Goal: Task Accomplishment & Management: Manage account settings

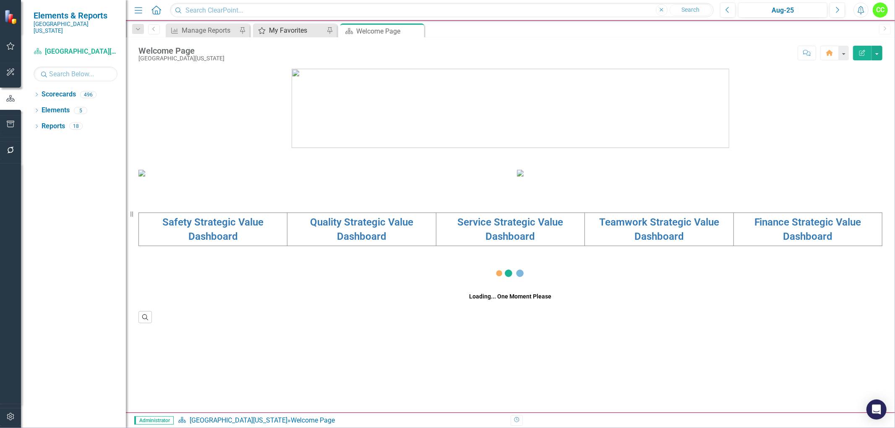
click at [290, 23] on div "My Favorites My Favorites Pin" at bounding box center [295, 30] width 84 height 14
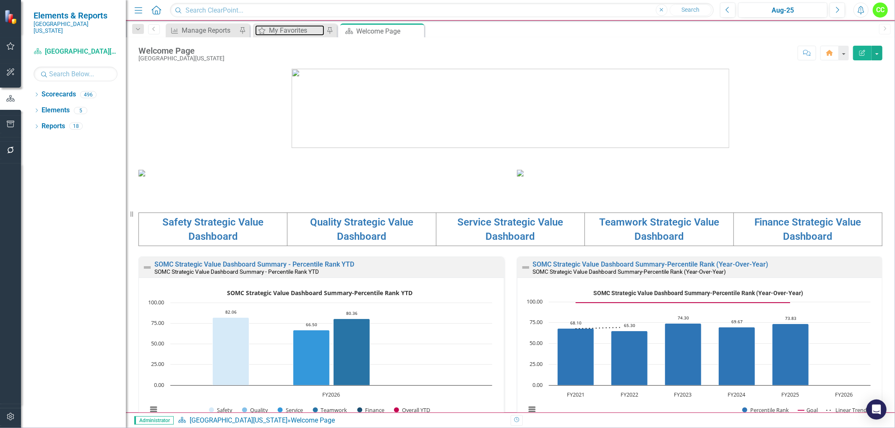
drag, startPoint x: 294, startPoint y: 31, endPoint x: 295, endPoint y: 37, distance: 5.9
click at [294, 31] on div "My Favorites" at bounding box center [296, 30] width 55 height 10
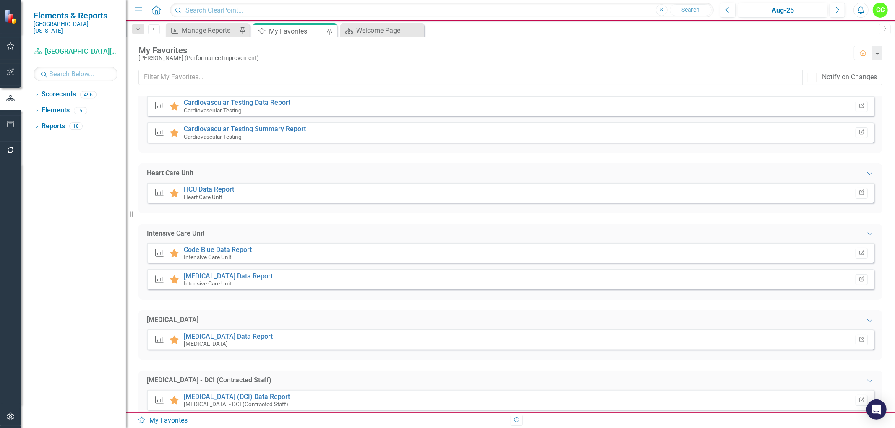
scroll to position [186, 0]
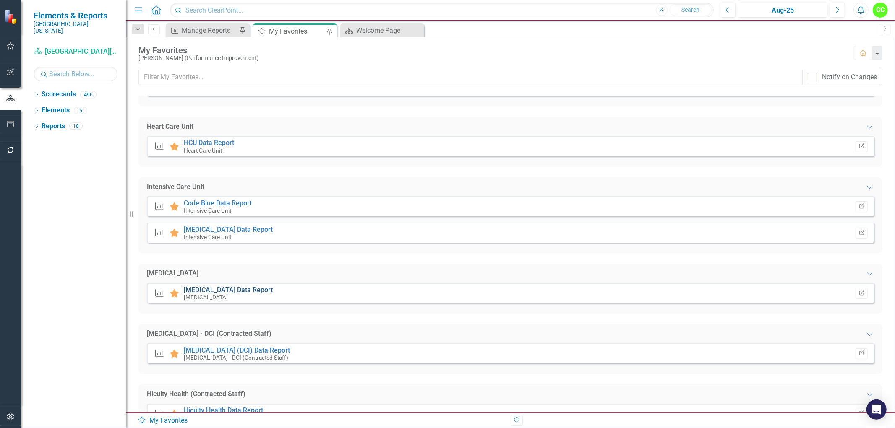
click at [232, 289] on link "[MEDICAL_DATA] Data Report" at bounding box center [228, 290] width 89 height 8
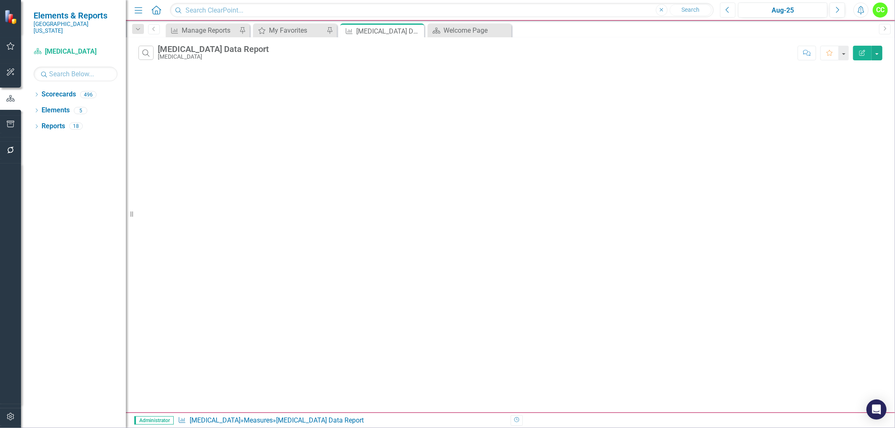
click at [728, 8] on icon "Previous" at bounding box center [727, 10] width 5 height 8
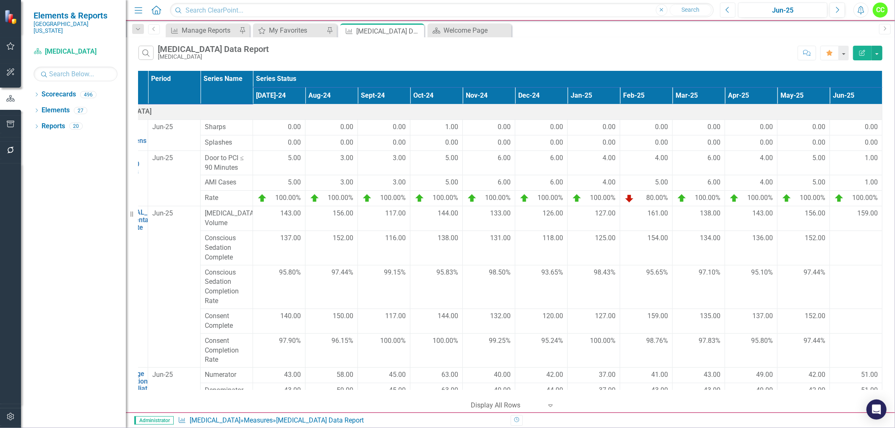
scroll to position [0, 49]
click at [848, 323] on td at bounding box center [856, 321] width 52 height 25
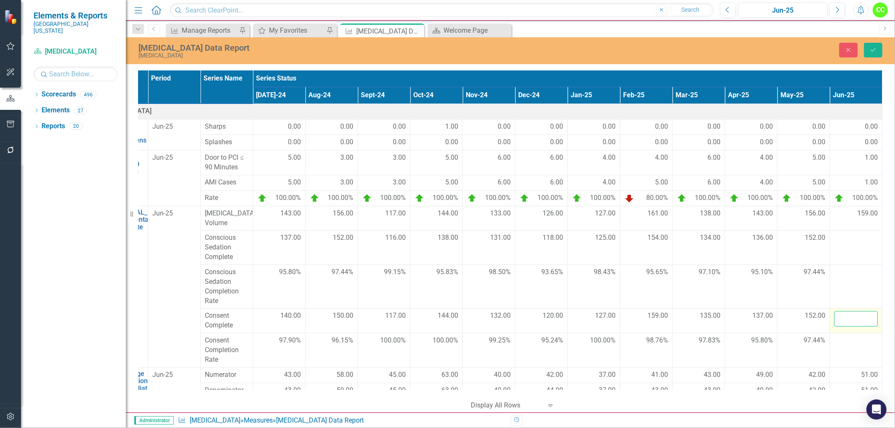
click at [848, 323] on input "number" at bounding box center [856, 319] width 44 height 16
type input "155"
click at [874, 48] on icon "Save" at bounding box center [873, 50] width 8 height 6
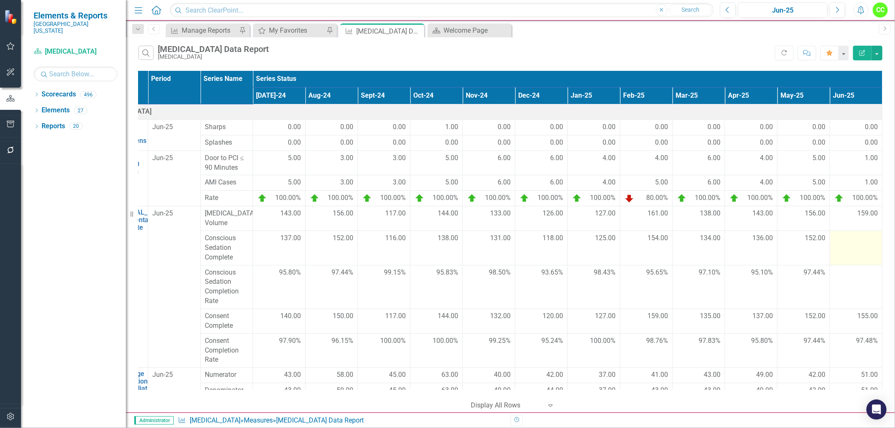
click at [837, 250] on td at bounding box center [856, 248] width 52 height 34
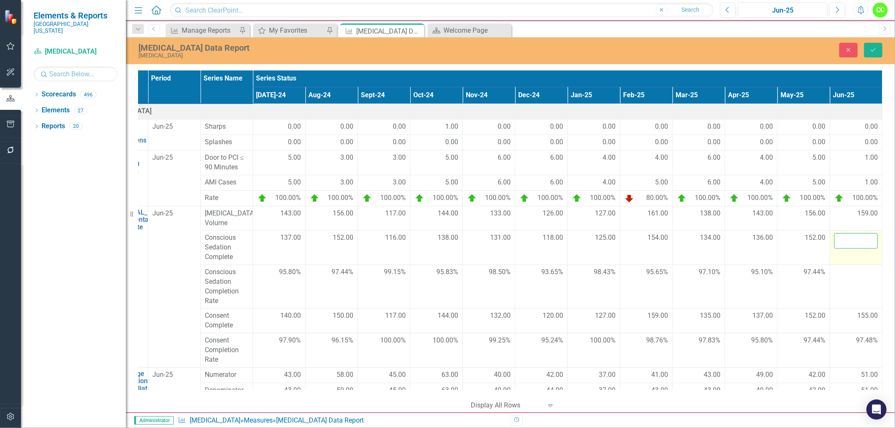
click at [842, 248] on input "number" at bounding box center [856, 241] width 44 height 16
type input "155"
click at [871, 49] on icon "Save" at bounding box center [873, 50] width 8 height 6
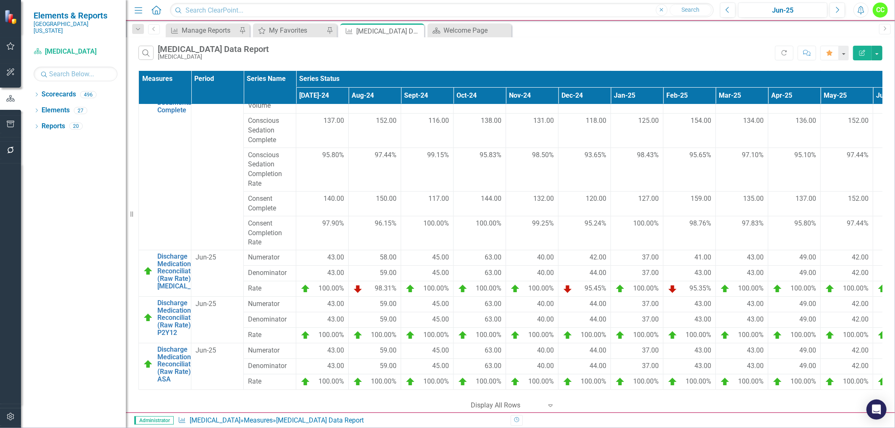
scroll to position [0, 0]
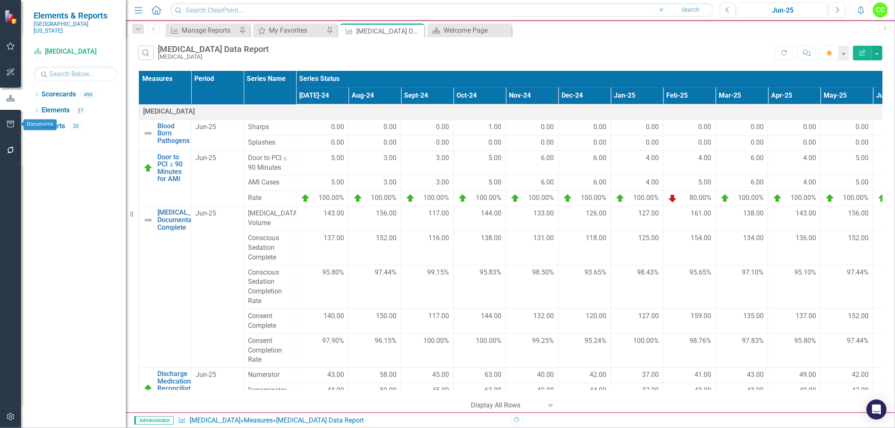
click at [8, 120] on button "button" at bounding box center [10, 125] width 19 height 18
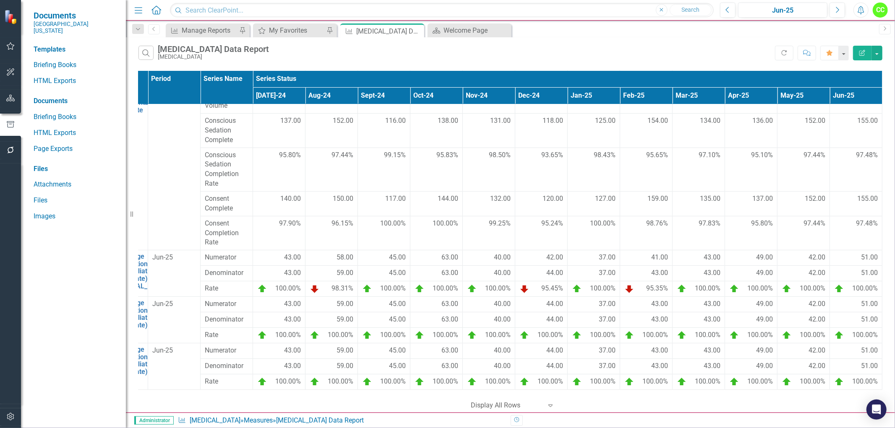
scroll to position [0, 49]
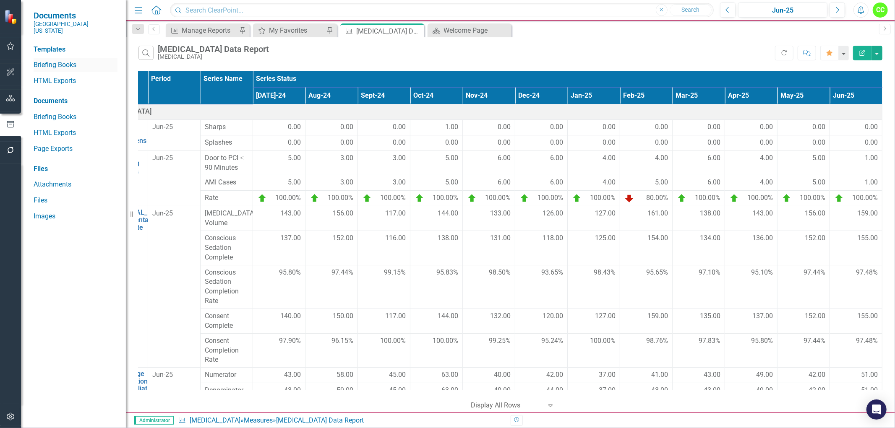
click at [69, 60] on link "Briefing Books" at bounding box center [76, 65] width 84 height 10
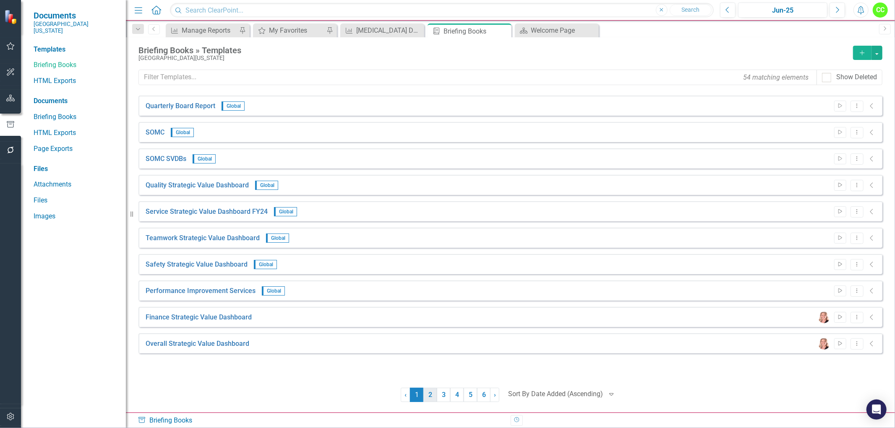
click at [429, 395] on link "2" at bounding box center [429, 395] width 13 height 14
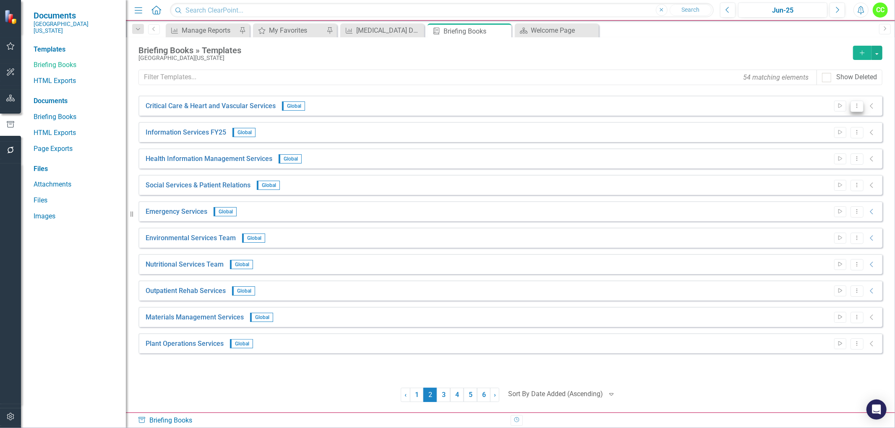
click at [856, 106] on icon at bounding box center [856, 106] width 1 height 4
click at [823, 150] on link "Edit Edit Template" at bounding box center [824, 151] width 78 height 16
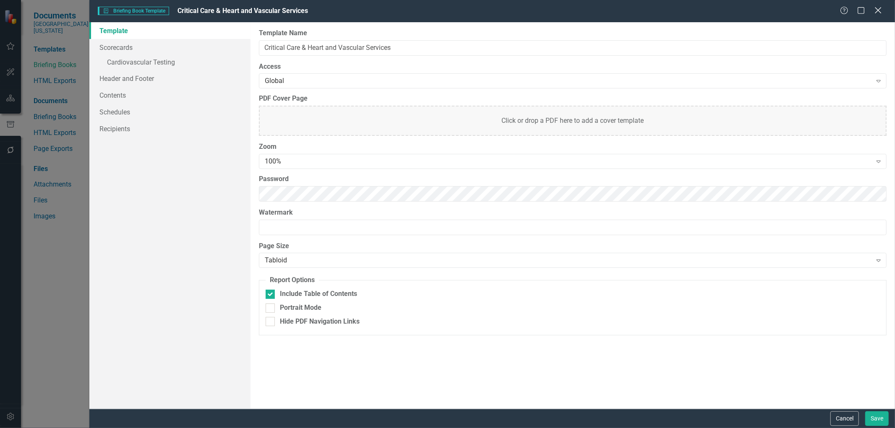
click at [878, 13] on icon "Close" at bounding box center [877, 10] width 10 height 8
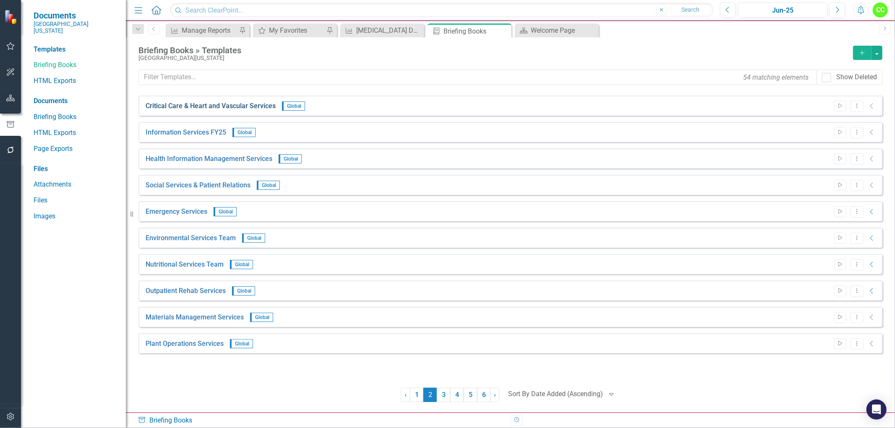
click at [252, 109] on link "Critical Care & Heart and Vascular Services" at bounding box center [211, 106] width 130 height 10
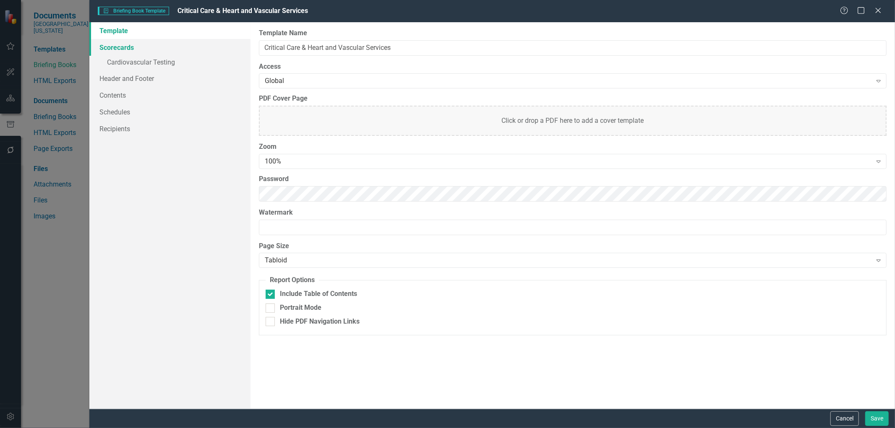
click at [119, 47] on link "Scorecards" at bounding box center [169, 47] width 161 height 17
click at [160, 65] on link "» Cardiovascular Testing" at bounding box center [169, 63] width 161 height 15
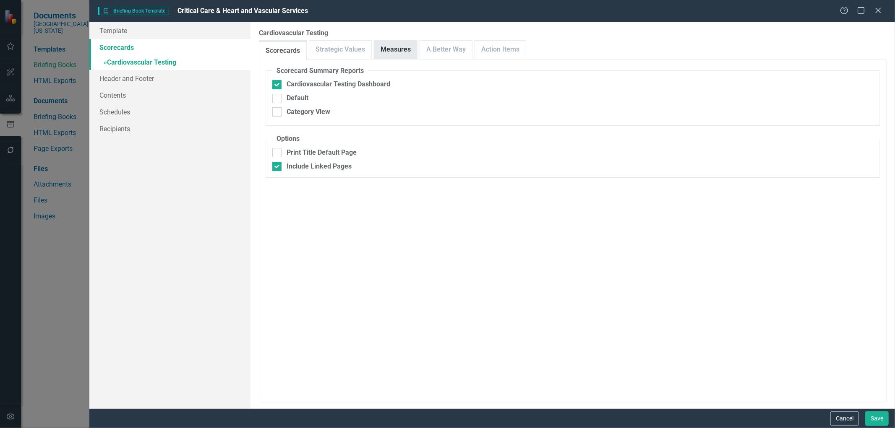
click at [401, 52] on link "Measures" at bounding box center [395, 50] width 43 height 18
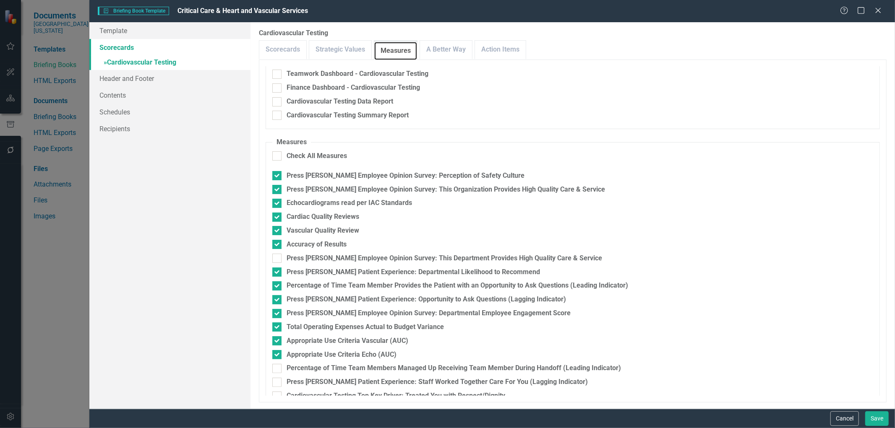
scroll to position [107, 0]
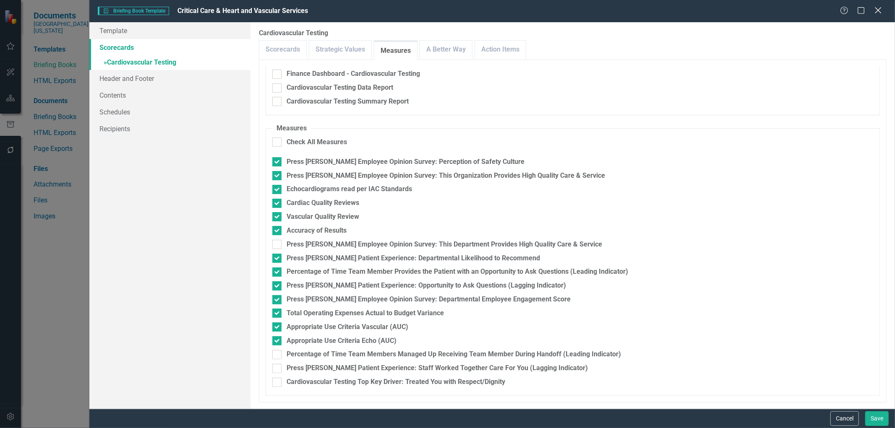
click at [878, 11] on icon at bounding box center [877, 10] width 6 height 6
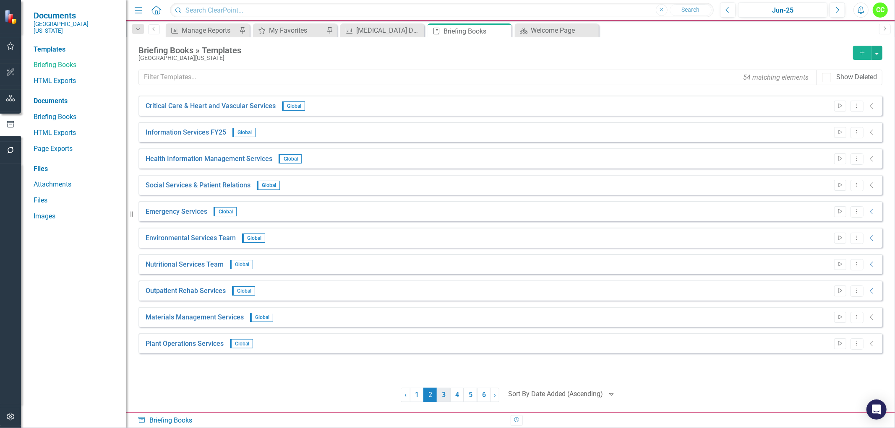
click at [445, 392] on link "3" at bounding box center [443, 395] width 13 height 14
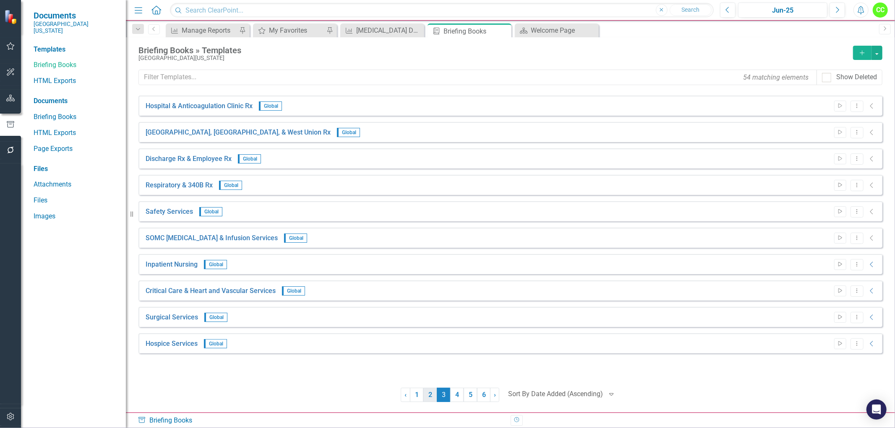
click at [427, 395] on link "2" at bounding box center [429, 395] width 13 height 14
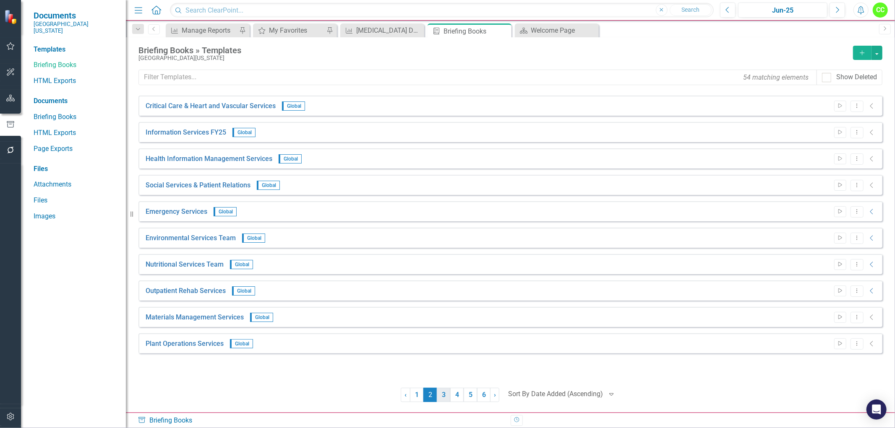
click at [446, 395] on link "3" at bounding box center [443, 395] width 13 height 14
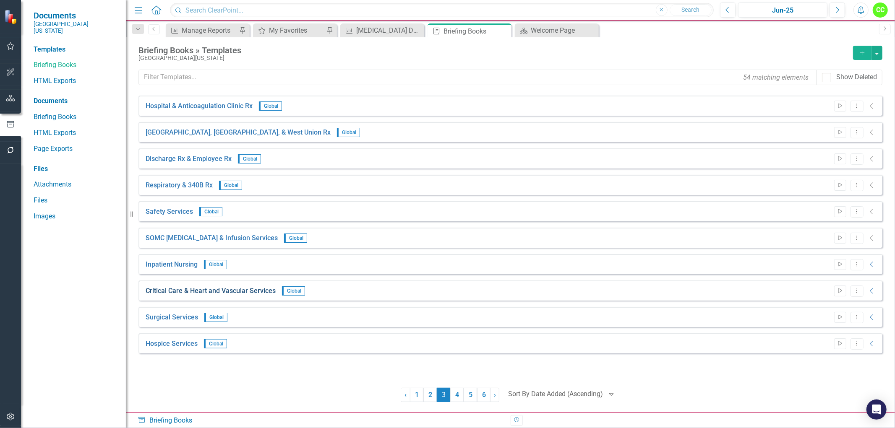
click at [263, 291] on link "Critical Care & Heart and Vascular Services" at bounding box center [211, 291] width 130 height 10
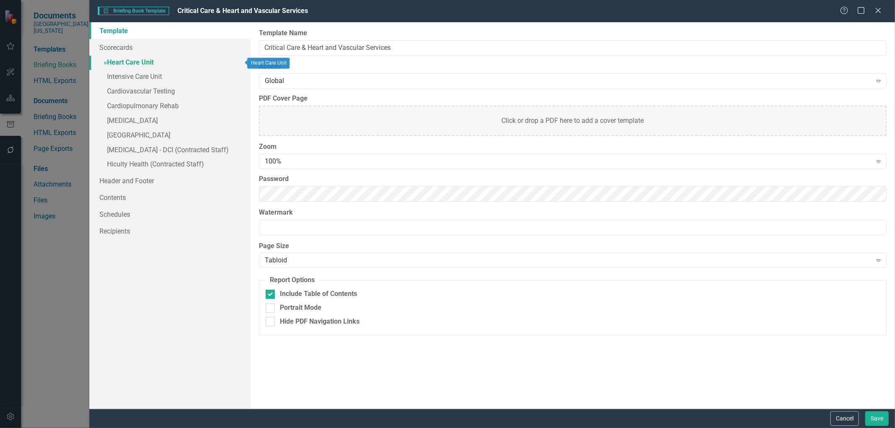
click at [139, 61] on link "» Heart Care Unit" at bounding box center [169, 63] width 161 height 15
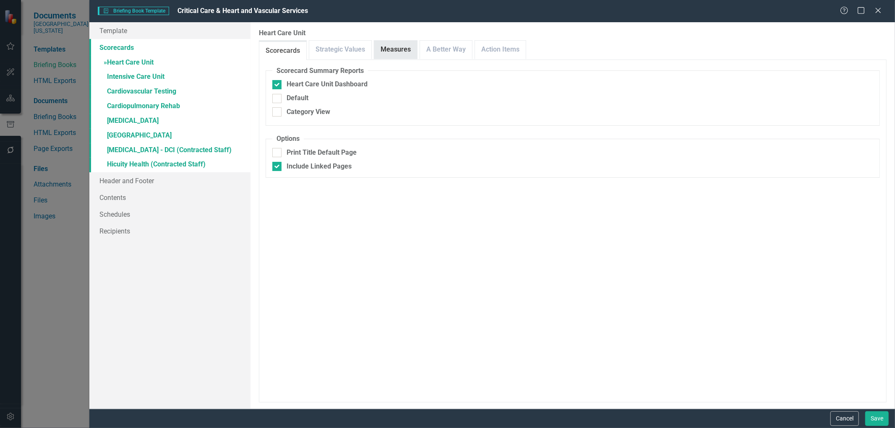
click at [401, 55] on link "Measures" at bounding box center [395, 50] width 43 height 18
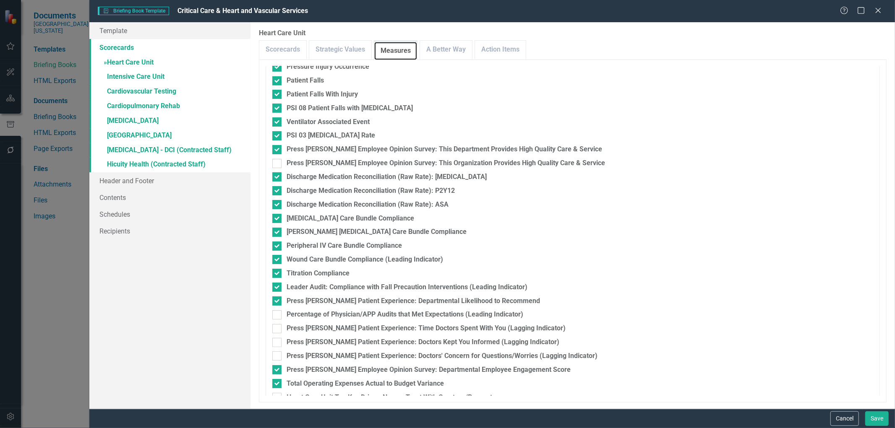
scroll to position [341, 0]
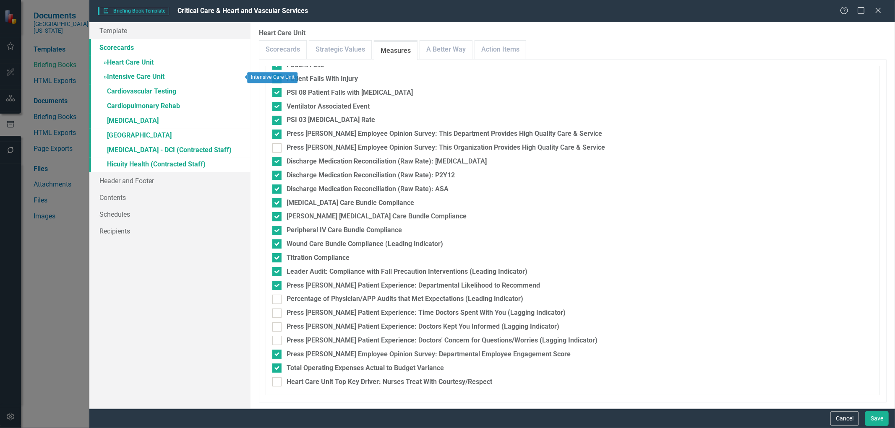
click at [146, 74] on link "» Intensive Care Unit" at bounding box center [169, 77] width 161 height 15
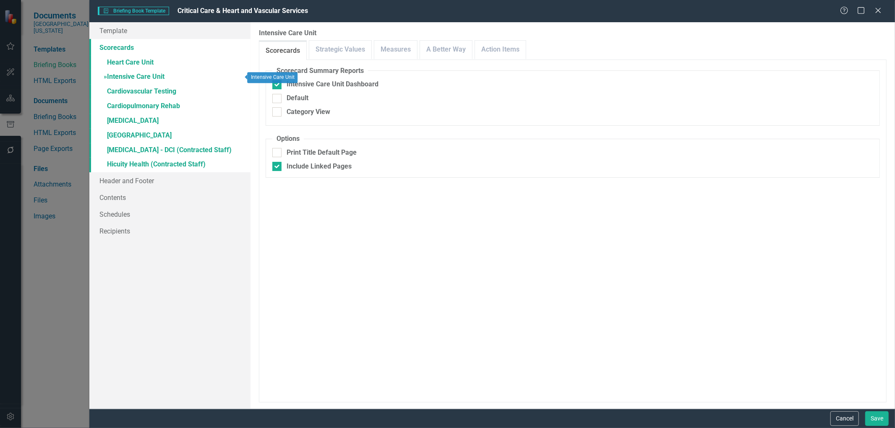
checkbox input "false"
click at [380, 47] on link "Measures" at bounding box center [395, 50] width 43 height 18
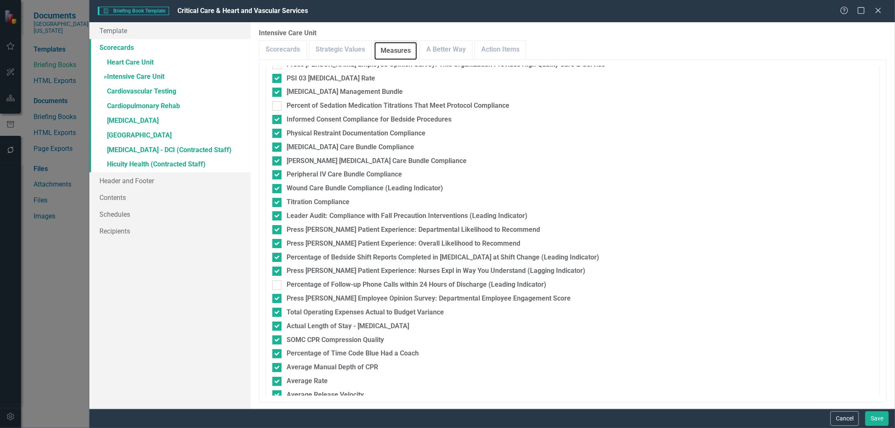
scroll to position [493, 0]
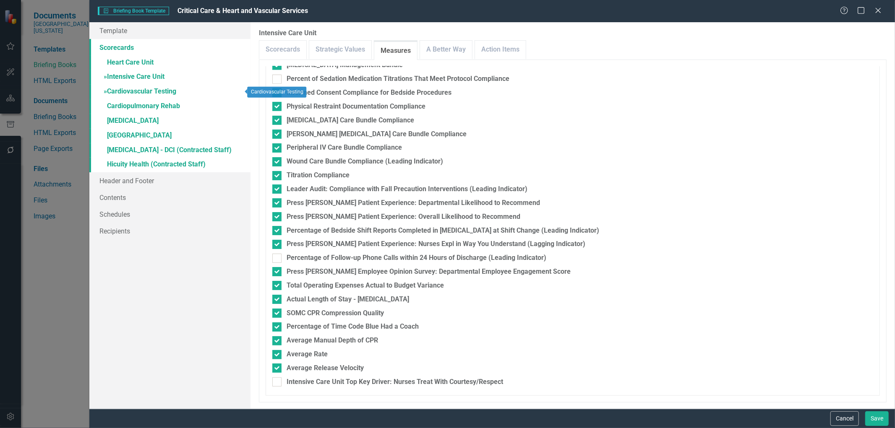
click at [131, 88] on link "» Cardiovascular Testing" at bounding box center [169, 92] width 161 height 15
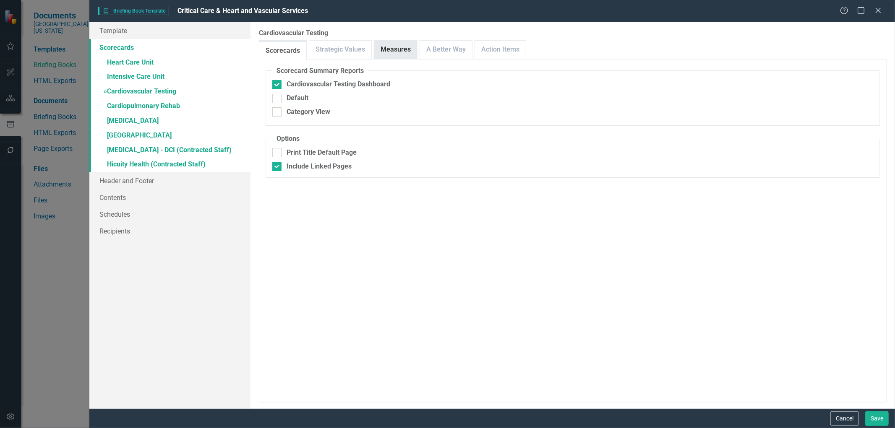
click at [391, 55] on link "Measures" at bounding box center [395, 50] width 43 height 18
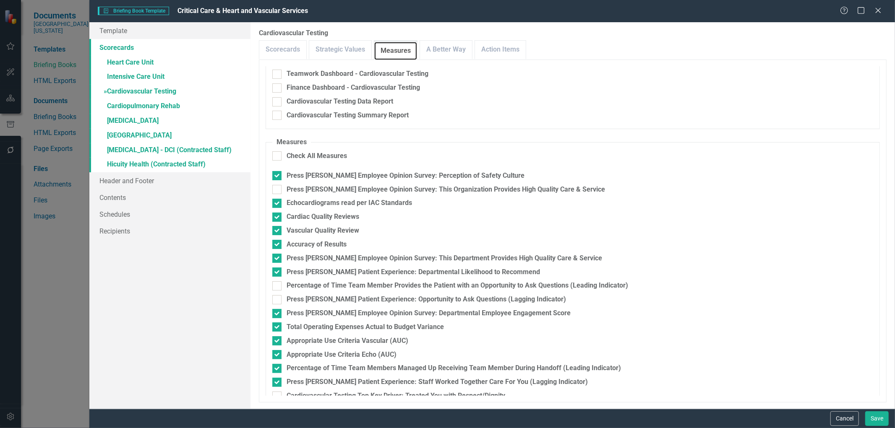
scroll to position [107, 0]
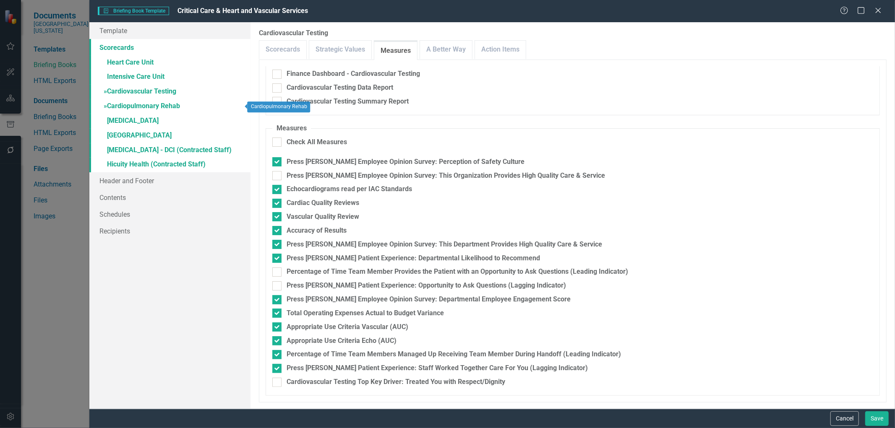
click at [135, 108] on link "» Cardiopulmonary Rehab" at bounding box center [169, 106] width 161 height 15
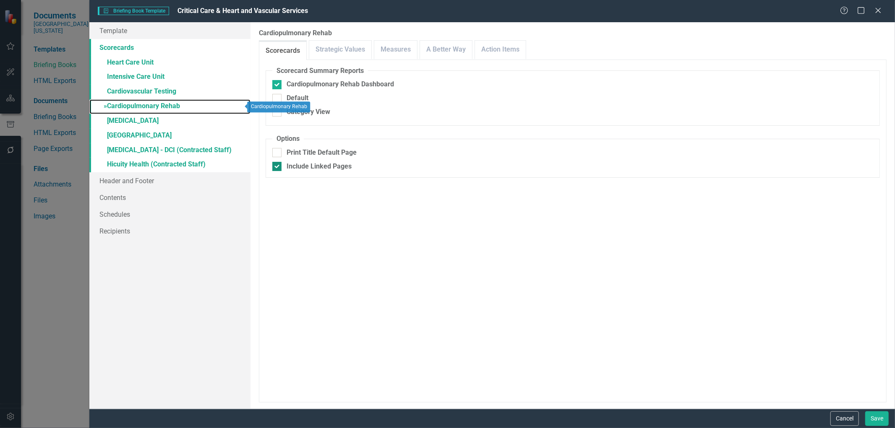
checkbox input "true"
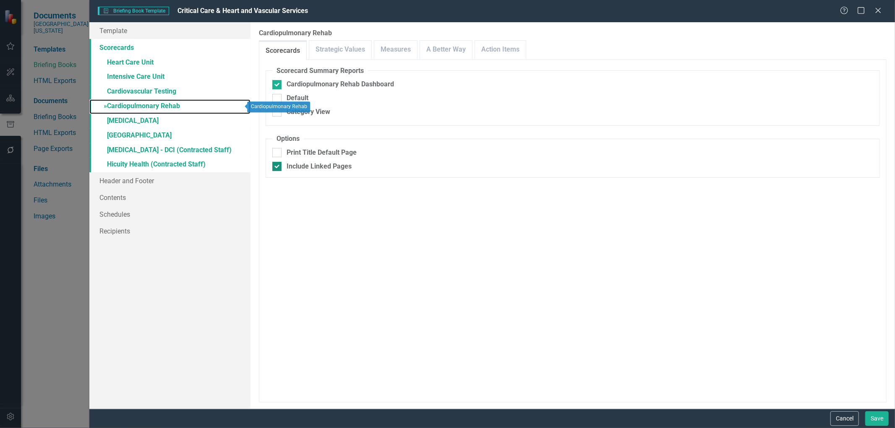
checkbox input "true"
checkbox input "false"
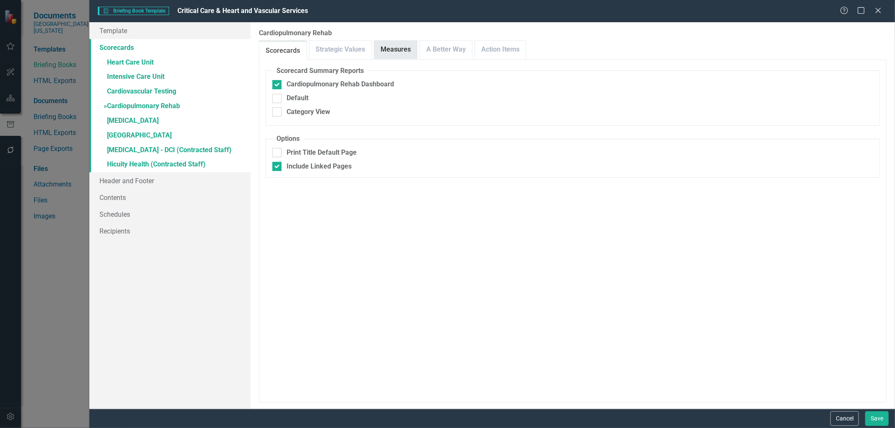
click at [399, 45] on link "Measures" at bounding box center [395, 50] width 43 height 18
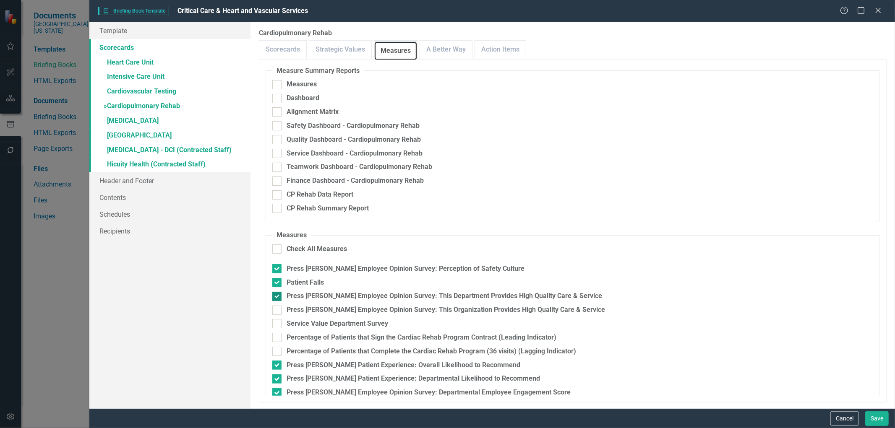
scroll to position [24, 0]
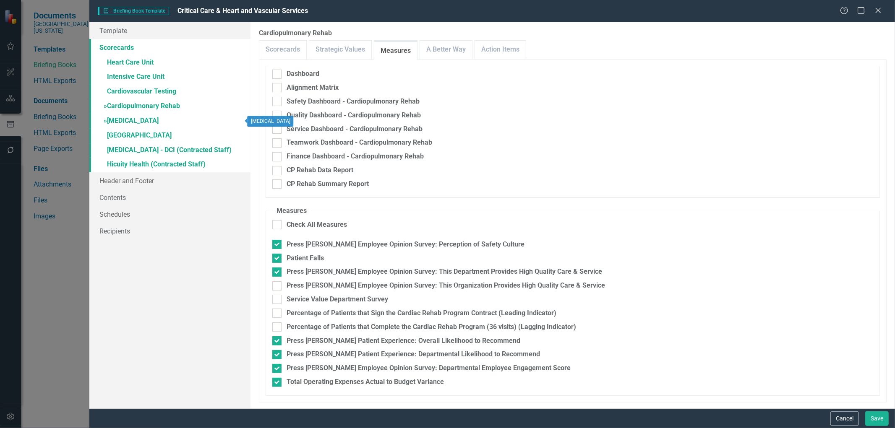
click at [118, 122] on link "» [MEDICAL_DATA]" at bounding box center [169, 121] width 161 height 15
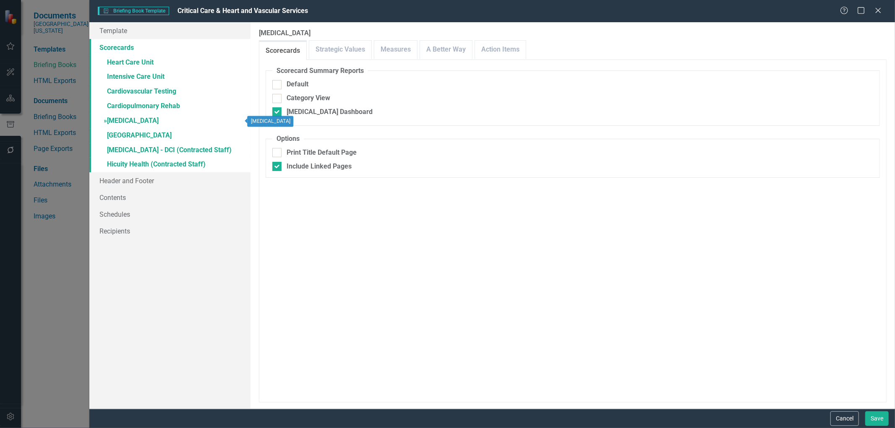
checkbox input "false"
click at [387, 47] on link "Measures" at bounding box center [395, 50] width 43 height 18
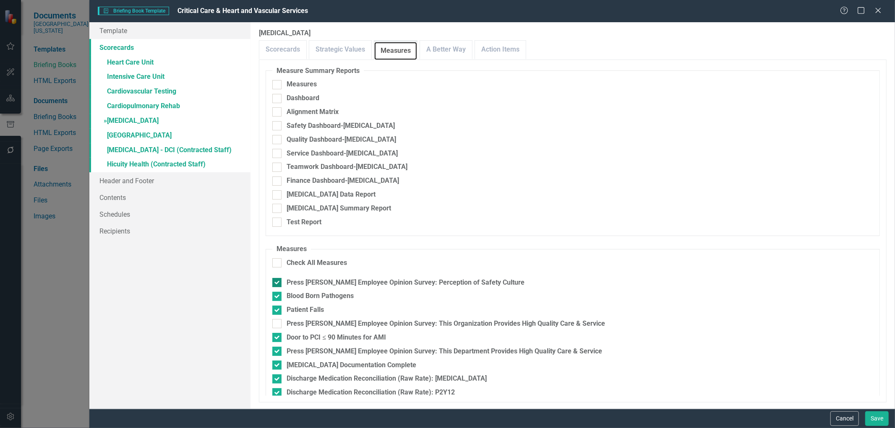
scroll to position [121, 0]
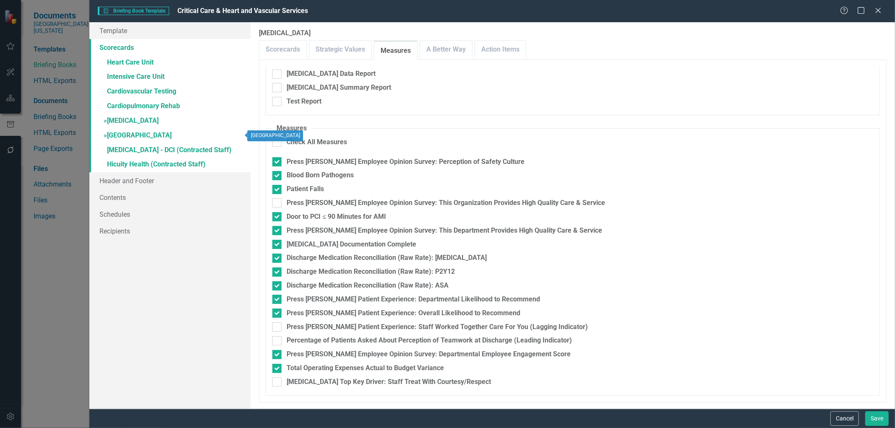
click at [131, 136] on link "» [GEOGRAPHIC_DATA]" at bounding box center [169, 136] width 161 height 15
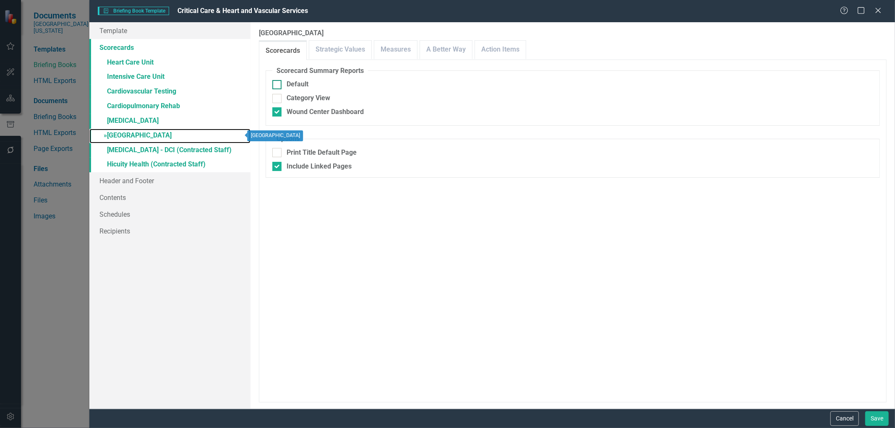
checkbox input "false"
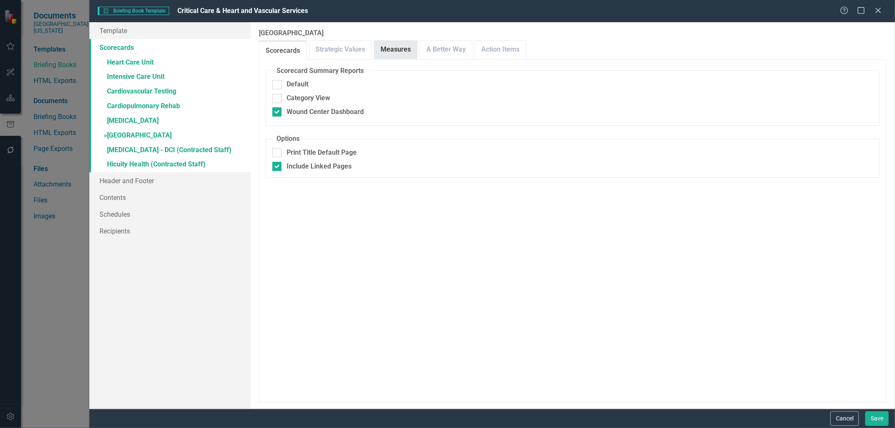
click at [406, 45] on link "Measures" at bounding box center [395, 50] width 43 height 18
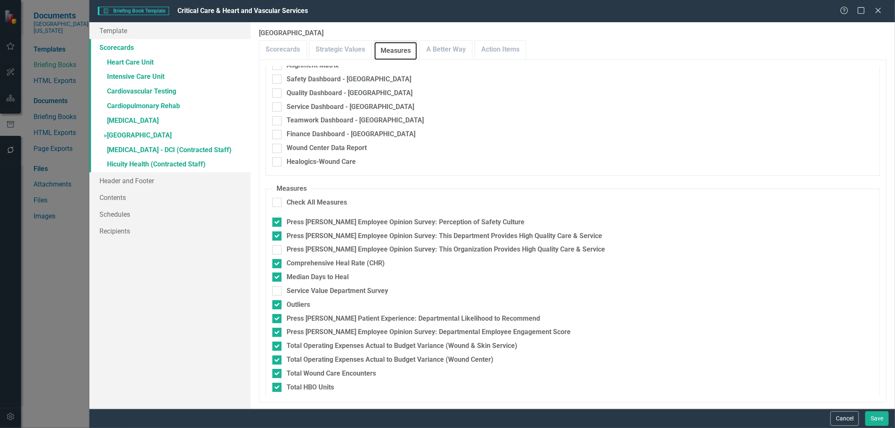
scroll to position [93, 0]
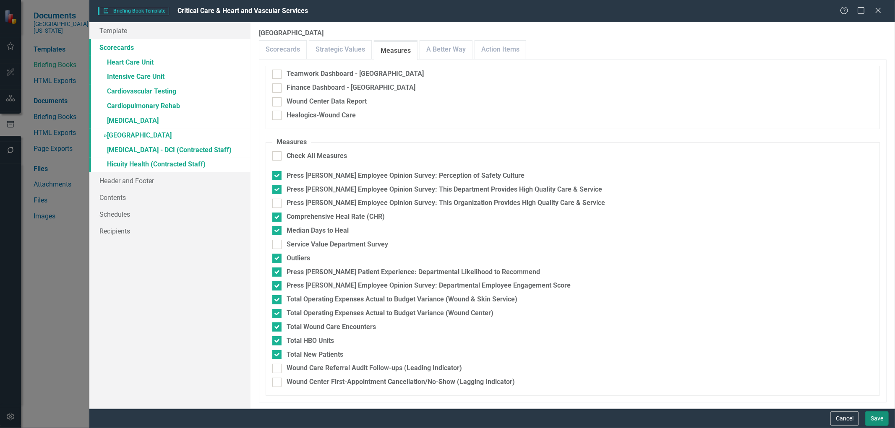
click at [870, 421] on button "Save" at bounding box center [876, 418] width 23 height 15
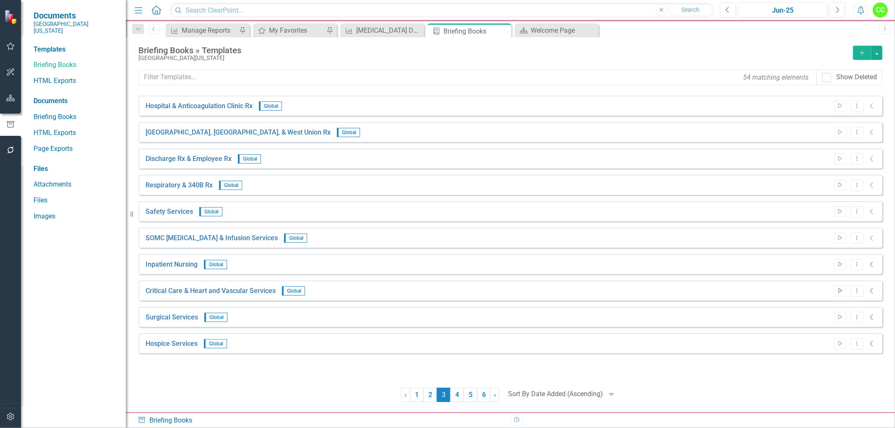
click at [840, 292] on icon "Start" at bounding box center [840, 291] width 6 height 5
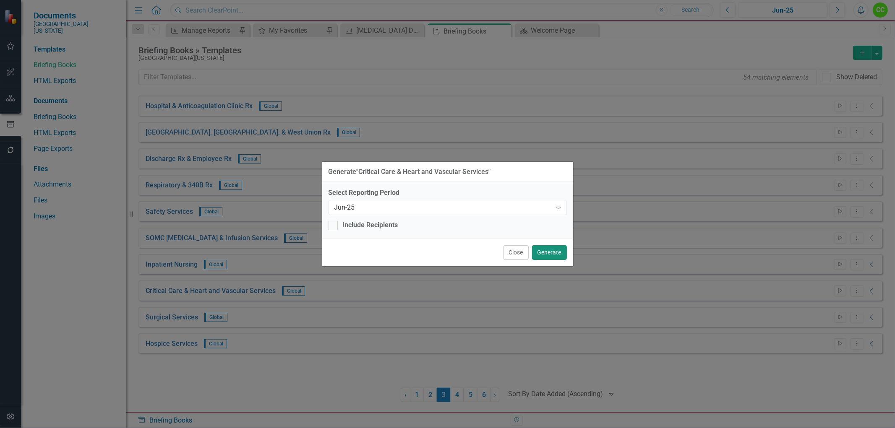
click at [551, 250] on button "Generate" at bounding box center [549, 252] width 35 height 15
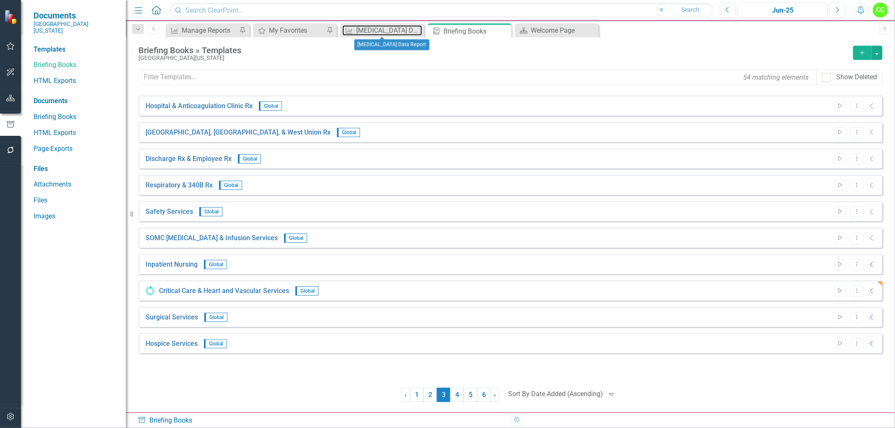
drag, startPoint x: 385, startPoint y: 31, endPoint x: 398, endPoint y: 40, distance: 16.6
click at [385, 31] on div "[MEDICAL_DATA] Data Report" at bounding box center [389, 30] width 66 height 10
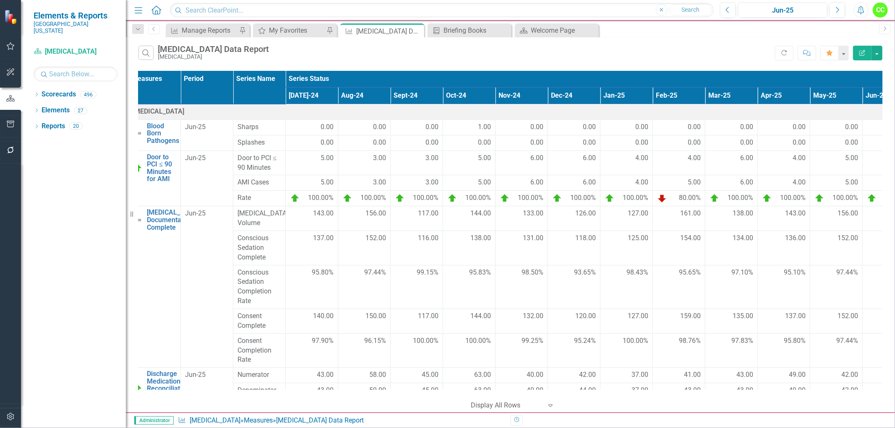
scroll to position [0, 49]
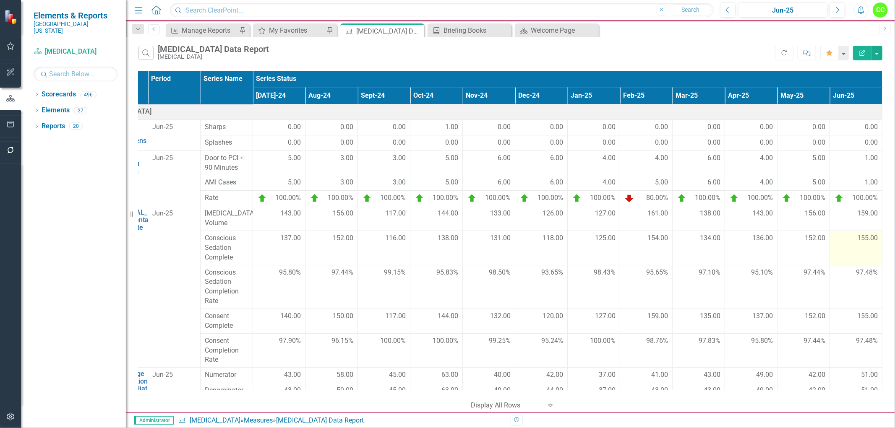
click at [853, 245] on td "155.00" at bounding box center [856, 248] width 52 height 34
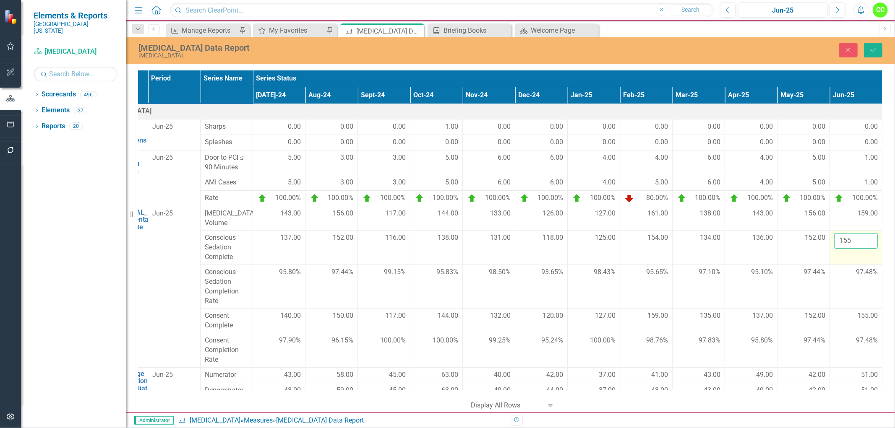
type input "154"
click at [863, 245] on input "154" at bounding box center [856, 241] width 44 height 16
click at [878, 47] on button "Save" at bounding box center [873, 50] width 18 height 15
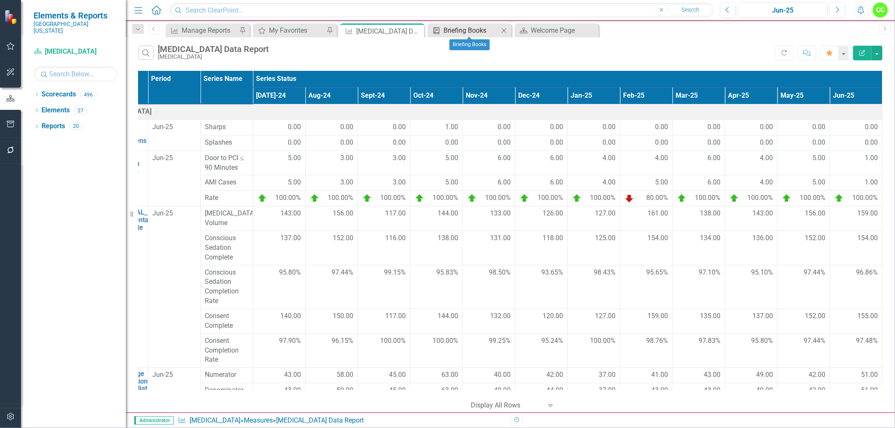
click at [476, 31] on div "Briefing Books" at bounding box center [470, 30] width 55 height 10
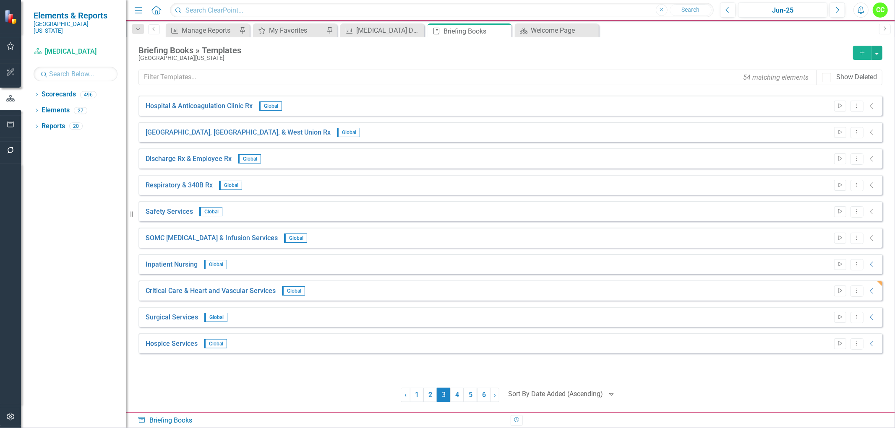
click at [856, 10] on icon "Alerts" at bounding box center [860, 10] width 9 height 8
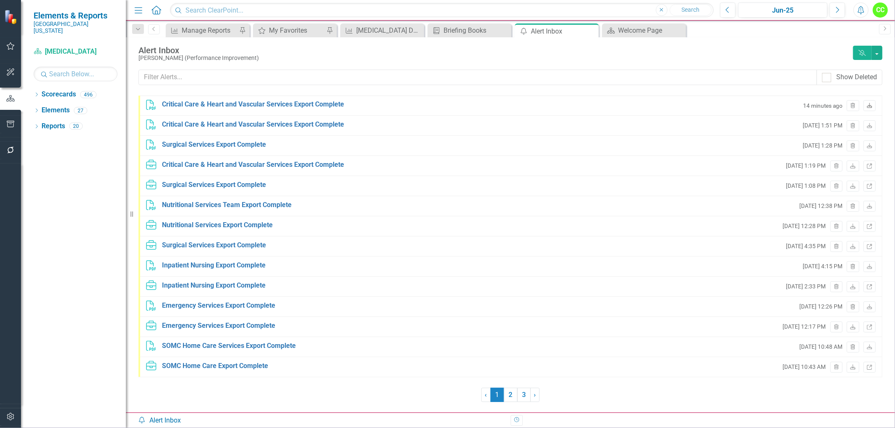
click at [866, 106] on icon "Download" at bounding box center [869, 106] width 6 height 5
